Goal: Information Seeking & Learning: Learn about a topic

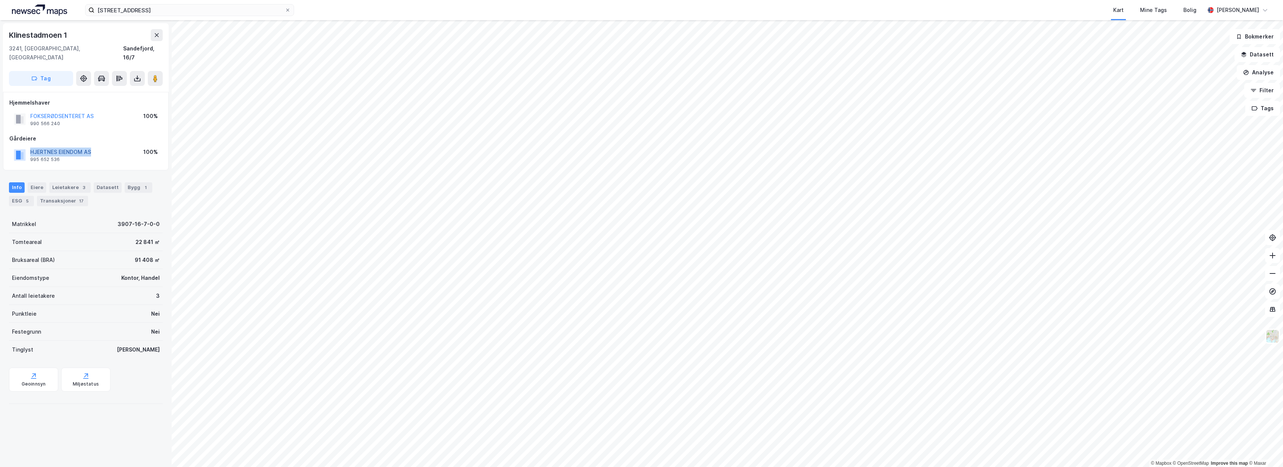
drag, startPoint x: 94, startPoint y: 142, endPoint x: 31, endPoint y: 142, distance: 63.8
click at [31, 146] on div "HJERTNES EIENDOM AS 995 652 536 100%" at bounding box center [85, 155] width 153 height 18
copy button "HJERTNES EIENDOM AS"
click at [117, 146] on div "HJERTNES EIENDOM AS 995 652 536 100%" at bounding box center [85, 155] width 153 height 18
click at [0, 0] on button "HJERTNES EIENDOM AS" at bounding box center [0, 0] width 0 height 0
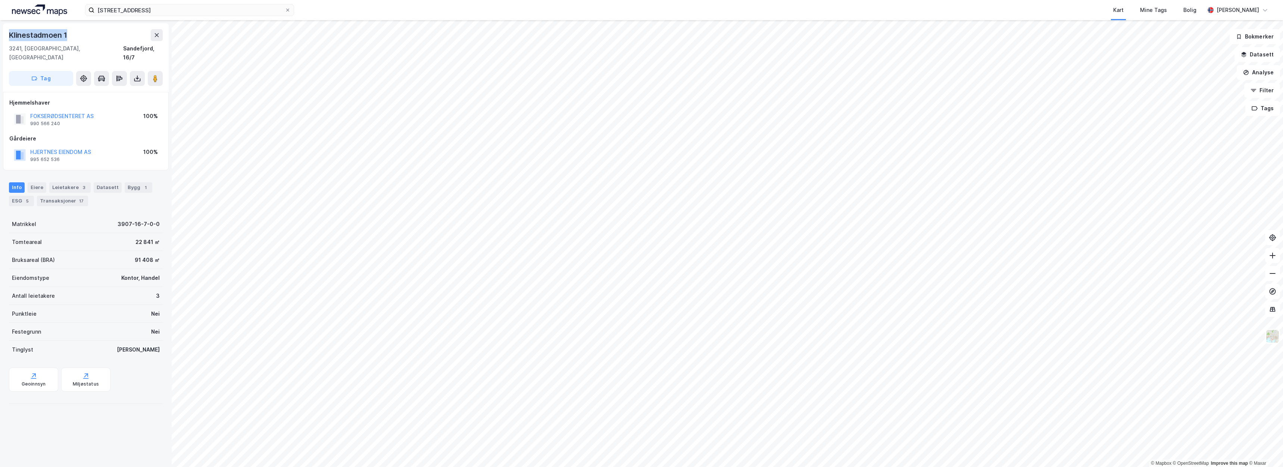
drag, startPoint x: 69, startPoint y: 35, endPoint x: 12, endPoint y: 34, distance: 56.8
click at [7, 34] on div "Klinestadmoen 1 3241, Sandefjord, Vestfold Sandefjord, 16/7 Tag" at bounding box center [86, 57] width 166 height 69
copy div "Klinestadmoen 1"
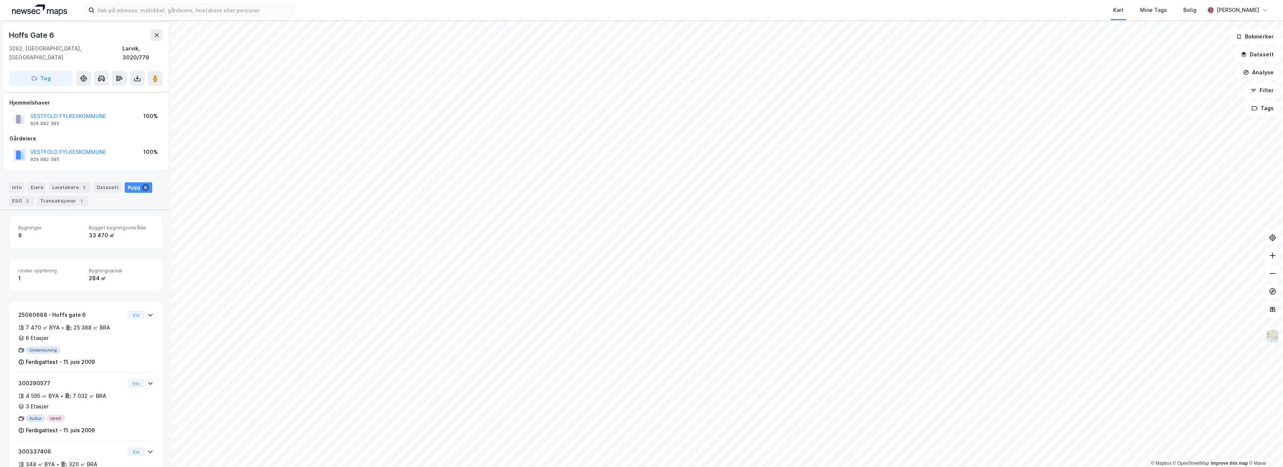
scroll to position [237, 0]
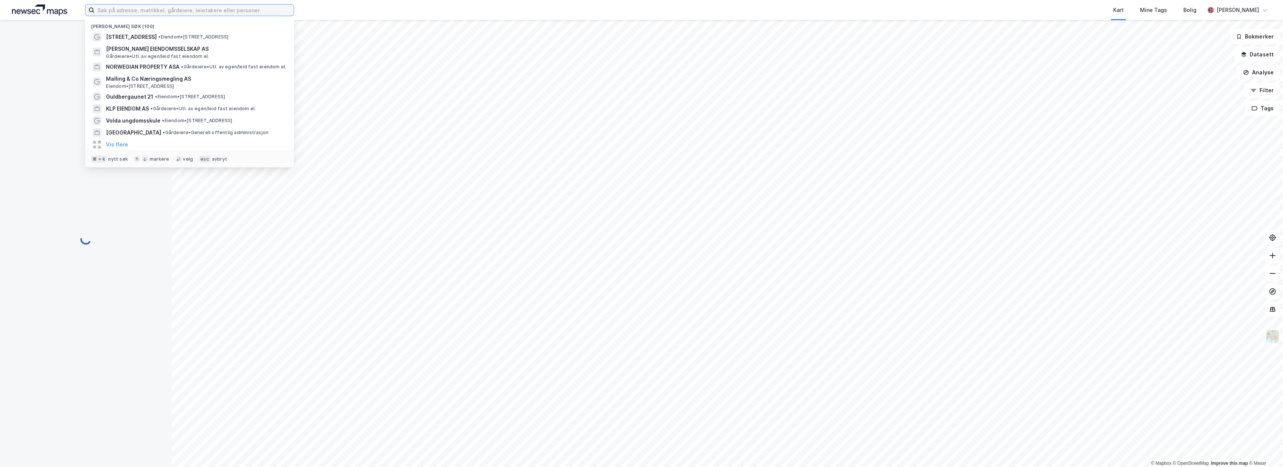
click at [172, 14] on input at bounding box center [193, 9] width 199 height 11
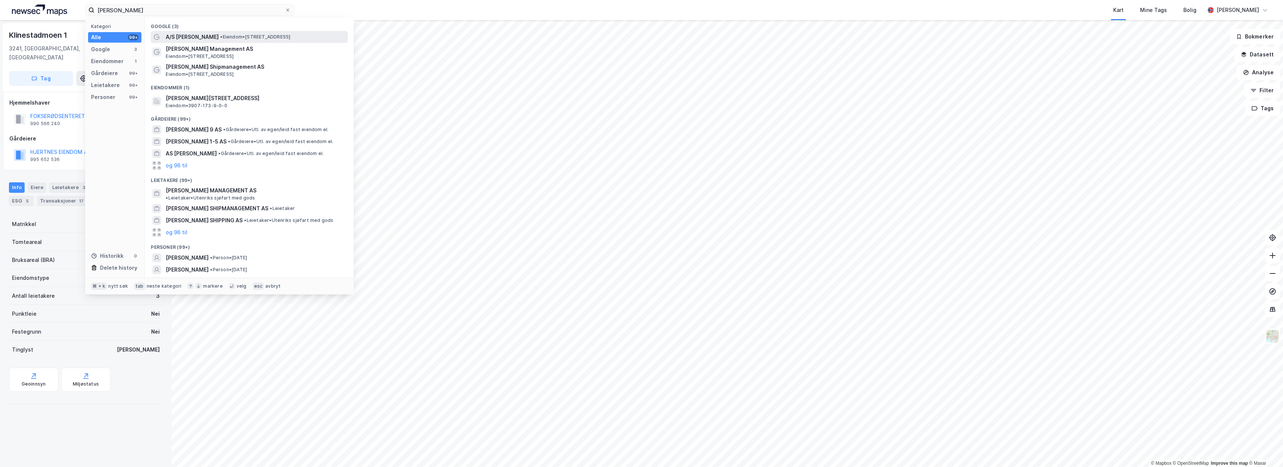
click at [194, 39] on span "A/S Thor Dahl" at bounding box center [192, 36] width 53 height 9
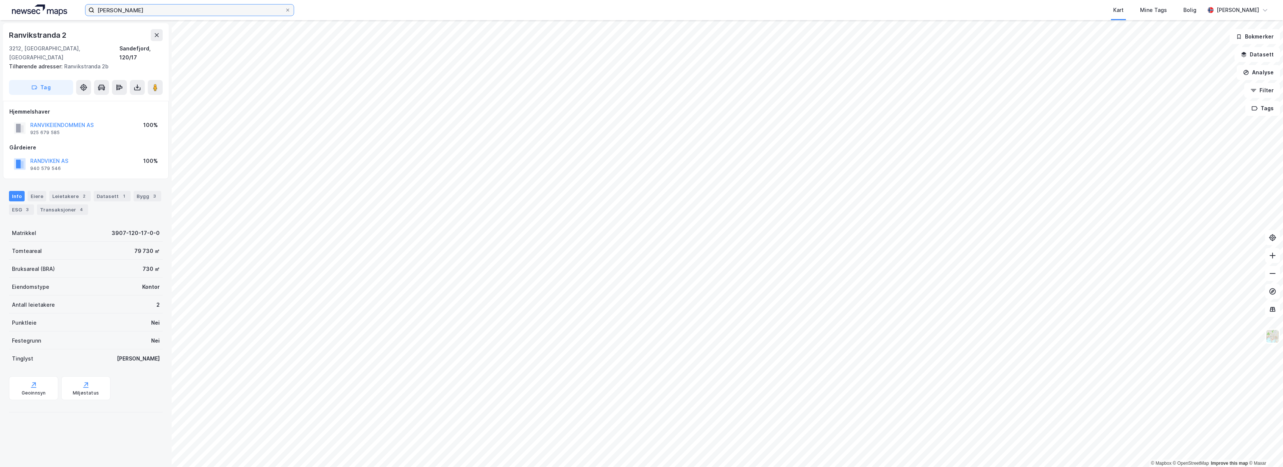
click at [187, 8] on input "thor dahl" at bounding box center [189, 9] width 190 height 11
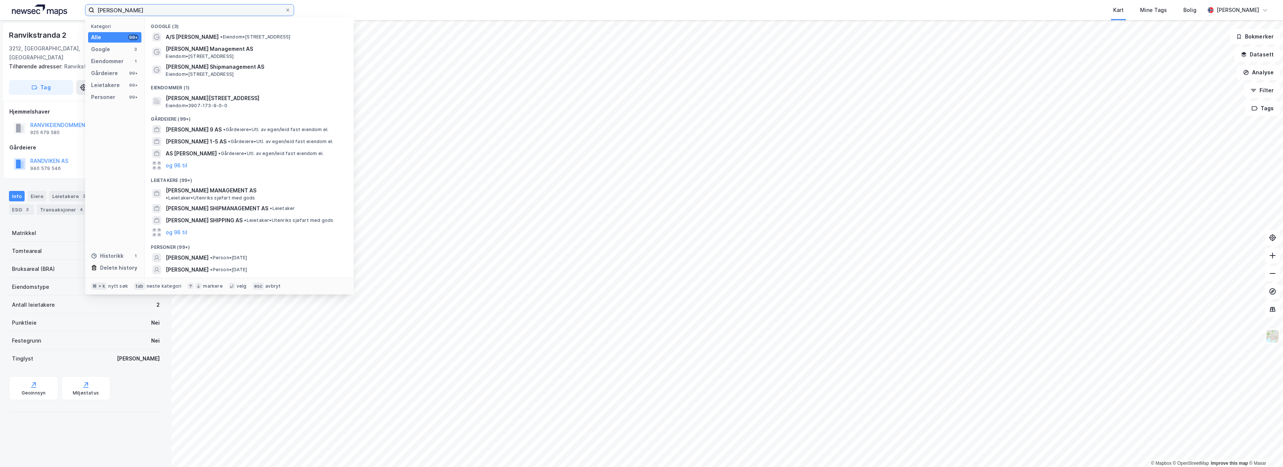
click at [210, 15] on input "thor dahl" at bounding box center [189, 9] width 190 height 11
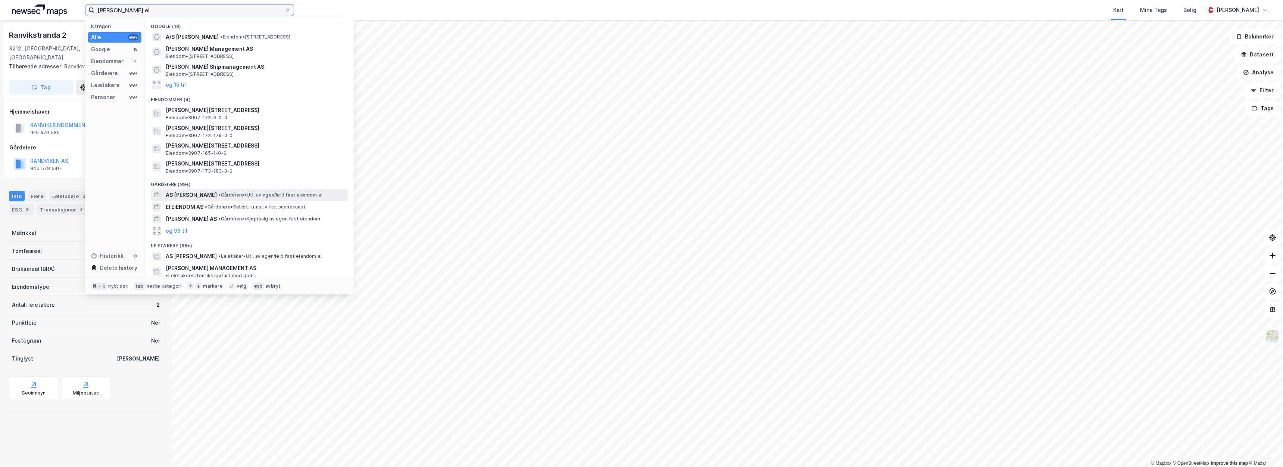
type input "thor dahl ei"
click at [227, 192] on span "• Gårdeiere • Utl. av egen/leid fast eiendom el." at bounding box center [270, 195] width 105 height 6
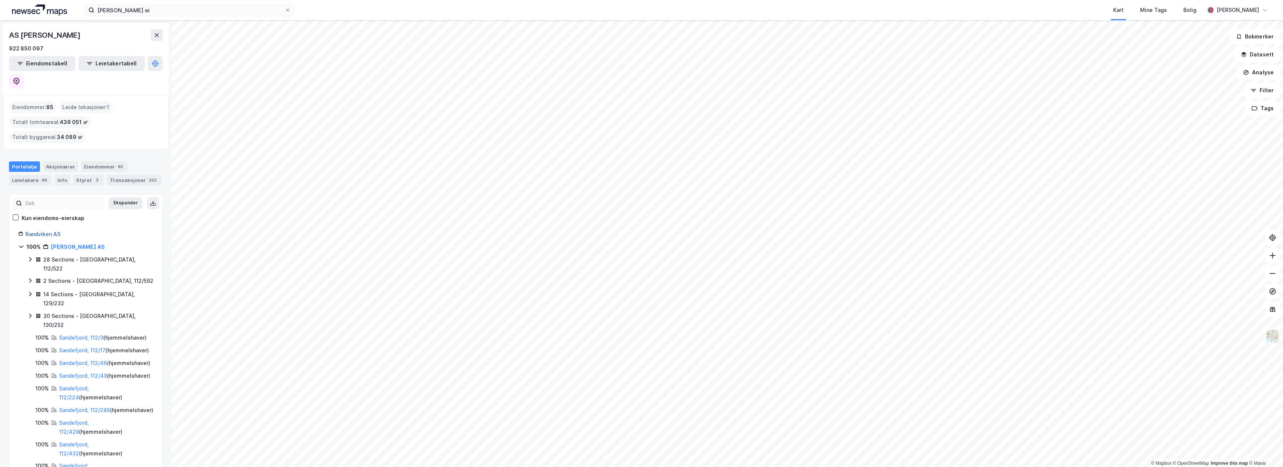
click at [43, 231] on link "Randviken AS" at bounding box center [42, 234] width 35 height 6
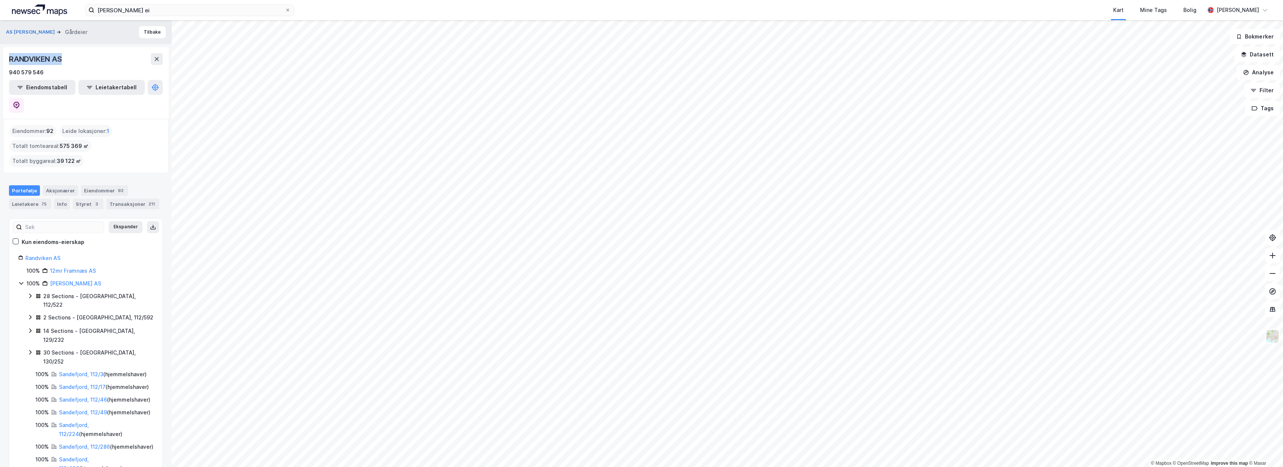
drag, startPoint x: 49, startPoint y: 57, endPoint x: 8, endPoint y: 56, distance: 40.3
click at [8, 56] on div "RANDVIKEN AS 940 579 546 Eiendomstabell Leietakertabell" at bounding box center [86, 83] width 166 height 72
copy div "RANDVIKEN AS"
